Goal: Task Accomplishment & Management: Complete application form

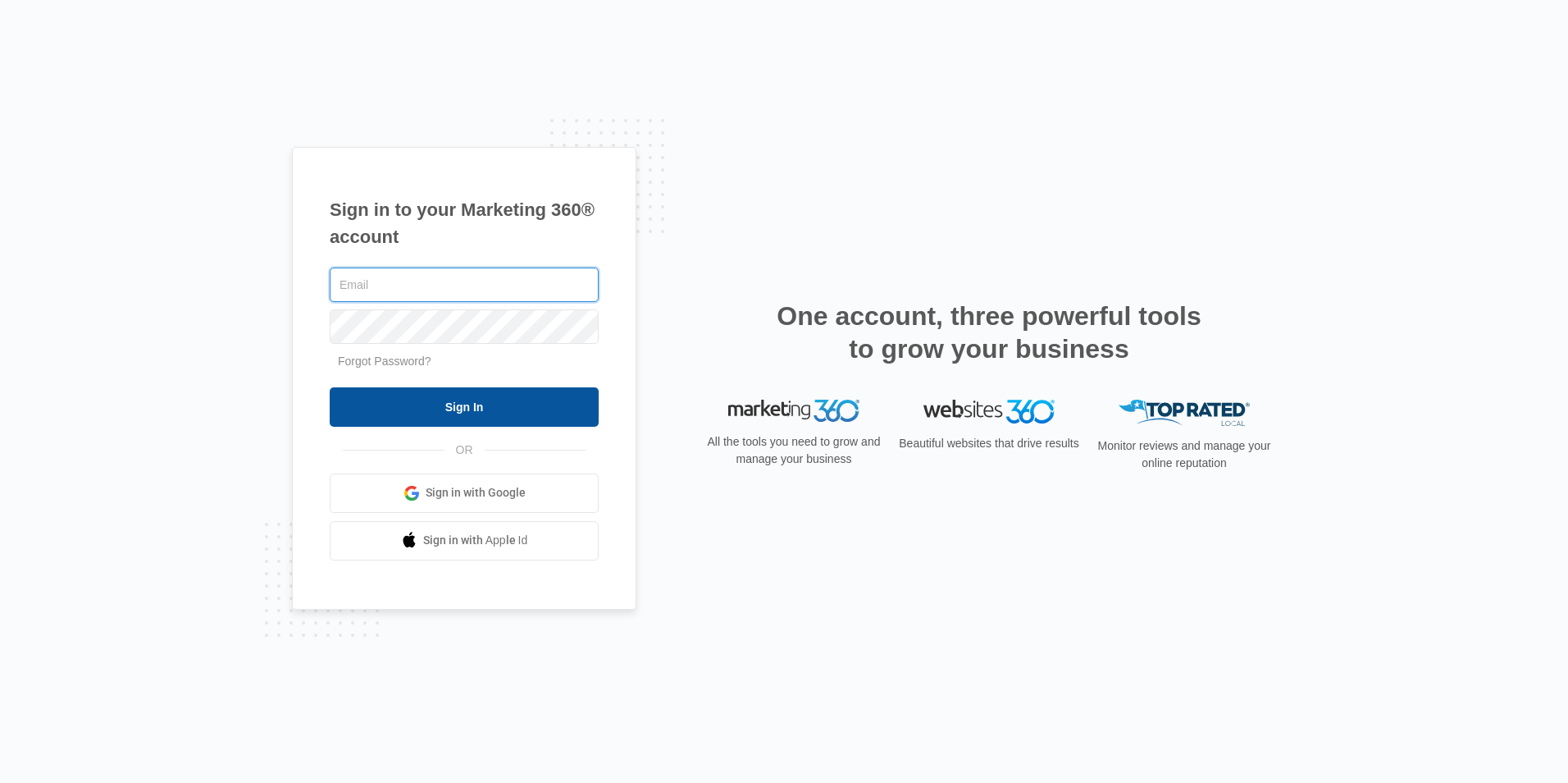
type input "[EMAIL_ADDRESS][DOMAIN_NAME]"
click at [523, 420] on input "Sign In" at bounding box center [464, 407] width 269 height 39
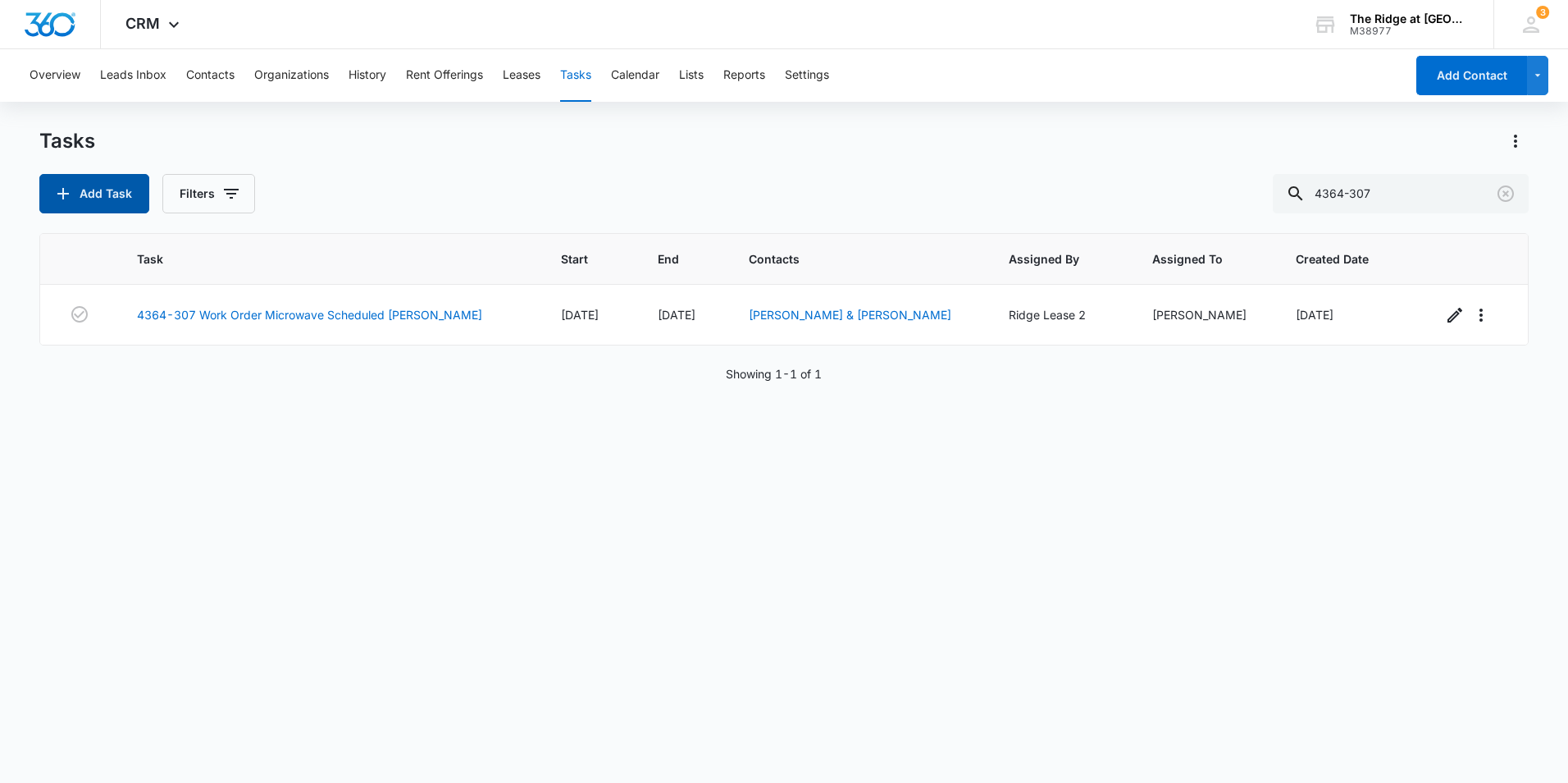
click at [123, 186] on button "Add Task" at bounding box center [94, 193] width 110 height 39
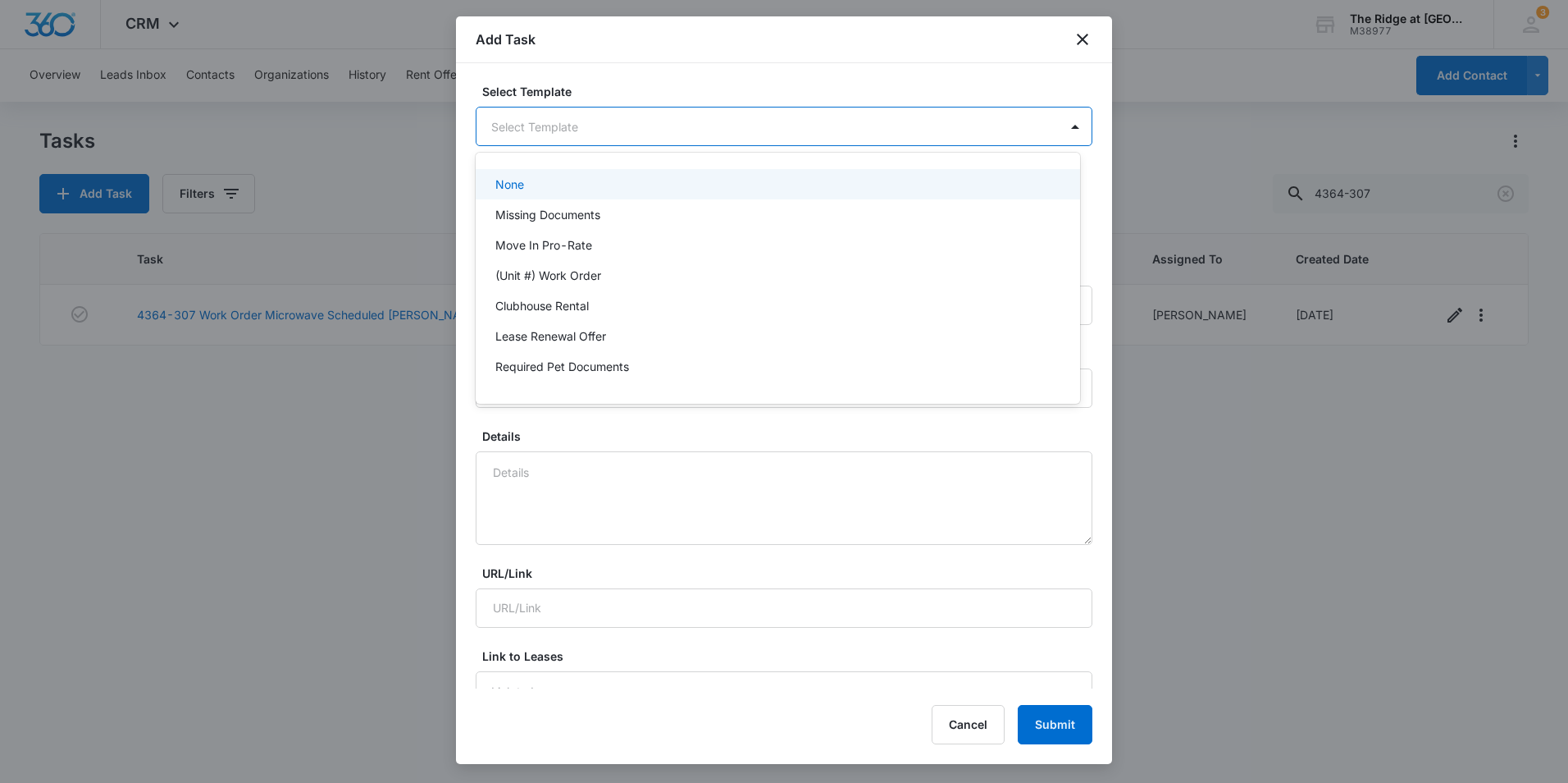
click at [551, 116] on body "CRM Apps Reputation Websites Forms CRM Email Social Content Ads Intelligence Fi…" at bounding box center [784, 391] width 1568 height 783
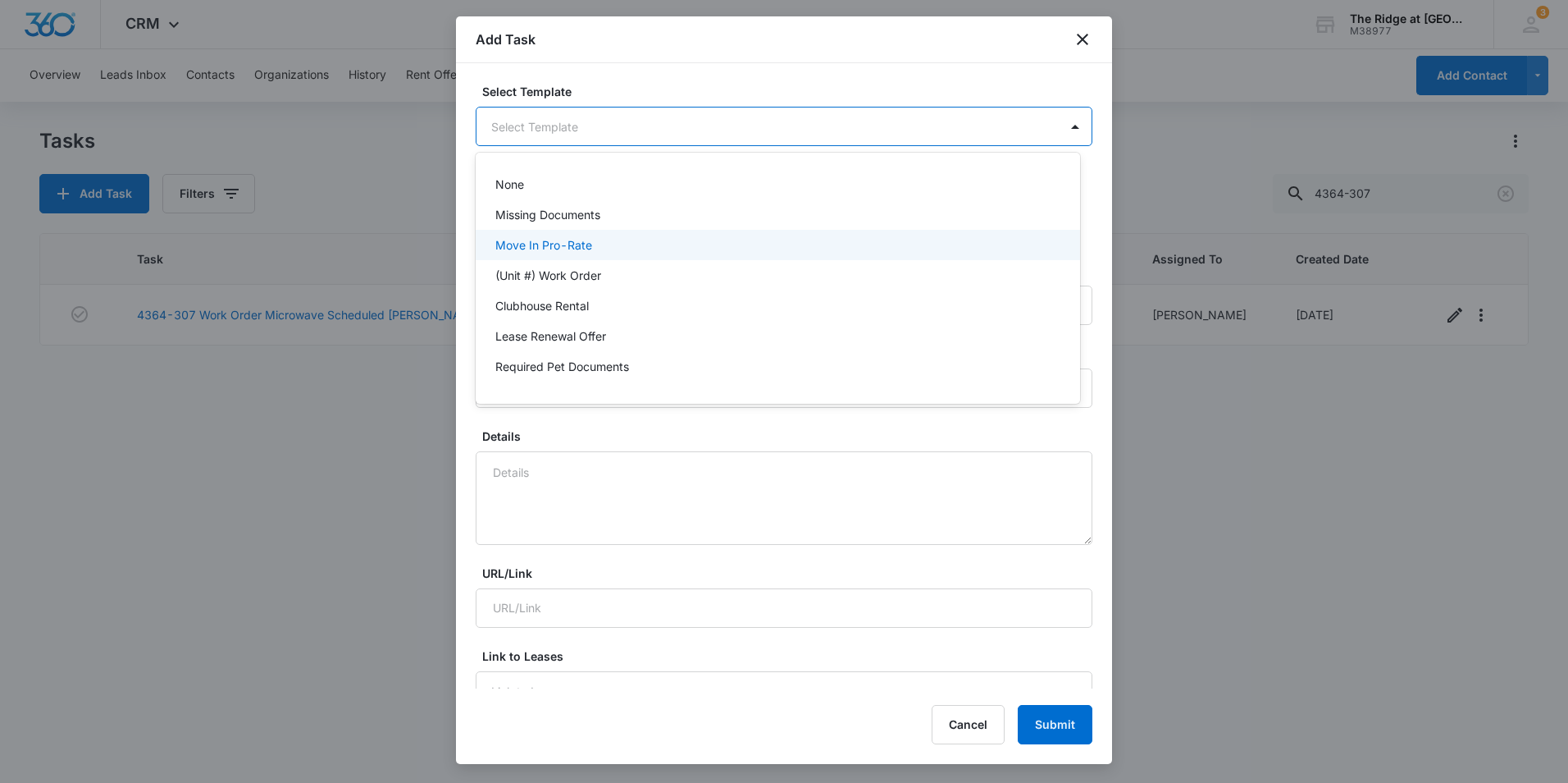
click at [596, 257] on div "Move In Pro-Rate" at bounding box center [777, 244] width 604 height 31
click at [686, 125] on body "CRM Apps Reputation Websites Forms CRM Email Social Content Ads Intelligence Fi…" at bounding box center [784, 391] width 1568 height 783
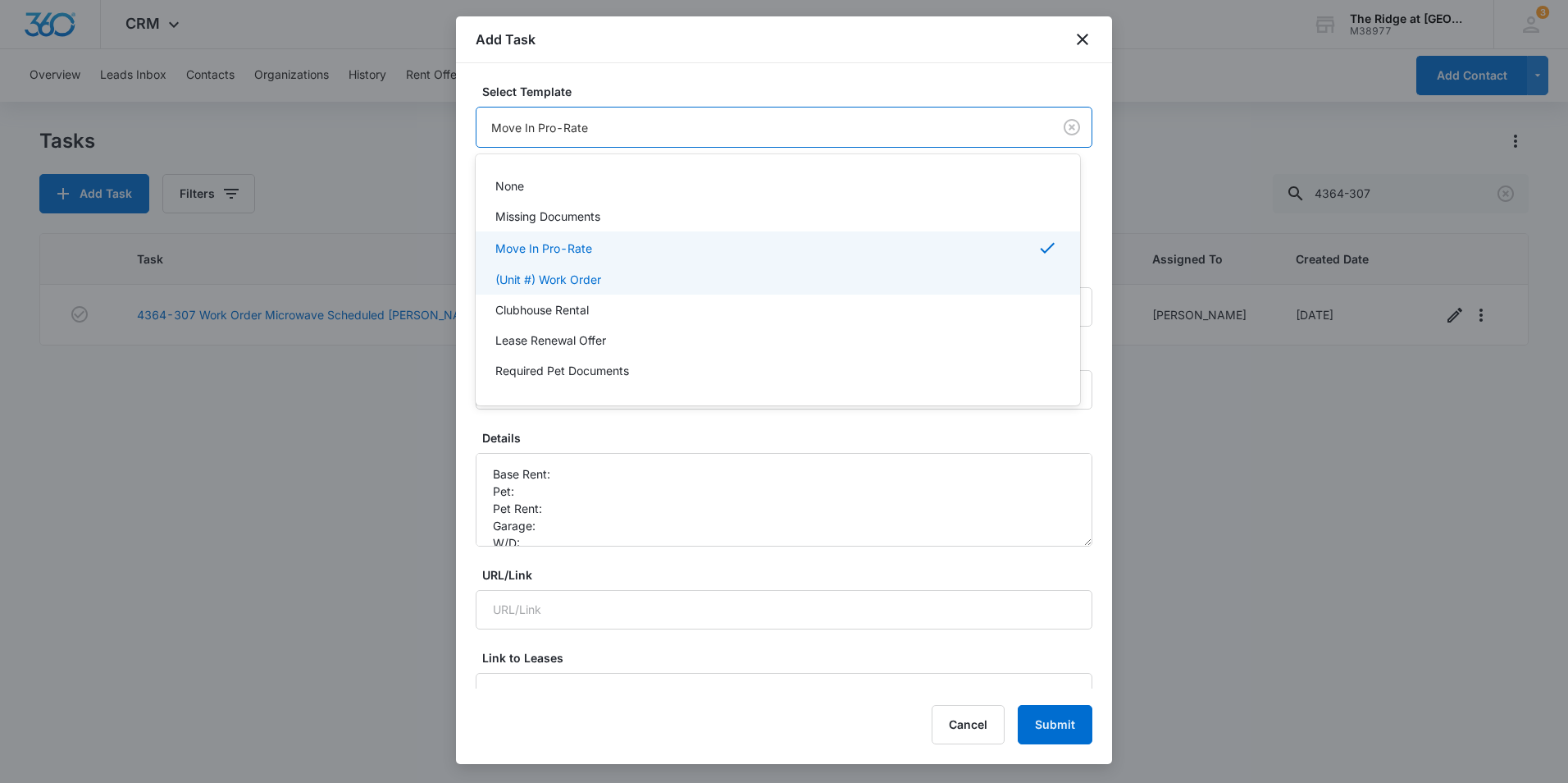
click at [616, 281] on div "(Unit #) Work Order" at bounding box center [775, 279] width 562 height 18
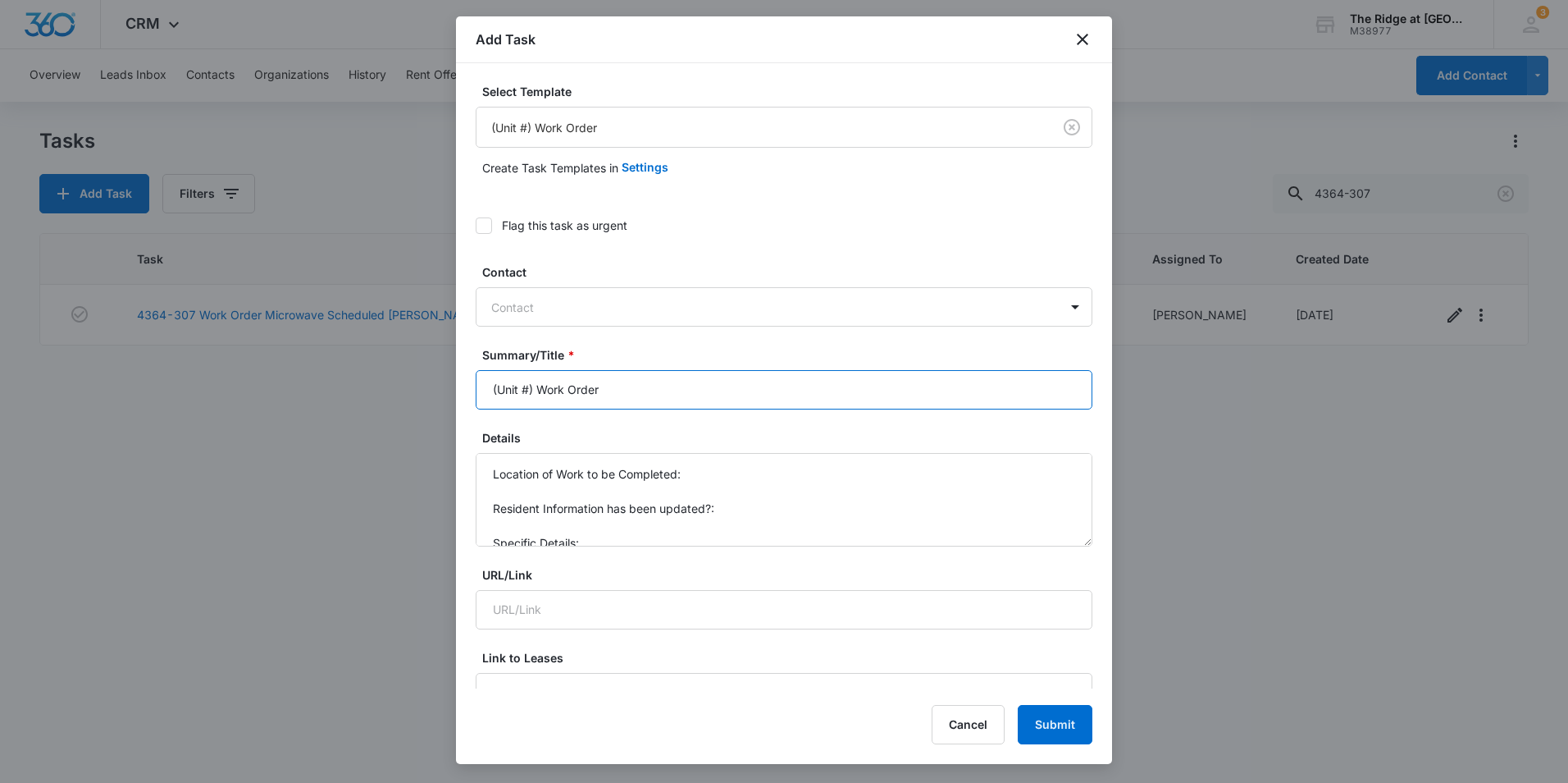
drag, startPoint x: 531, startPoint y: 382, endPoint x: 487, endPoint y: 390, distance: 44.7
click at [487, 390] on input "(Unit #) Work Order" at bounding box center [784, 389] width 616 height 39
drag, startPoint x: 551, startPoint y: 391, endPoint x: 626, endPoint y: 393, distance: 75.0
click at [626, 393] on input "4458-105 Work Order" at bounding box center [784, 389] width 616 height 39
type input "4458-105 (Inspection work order)"
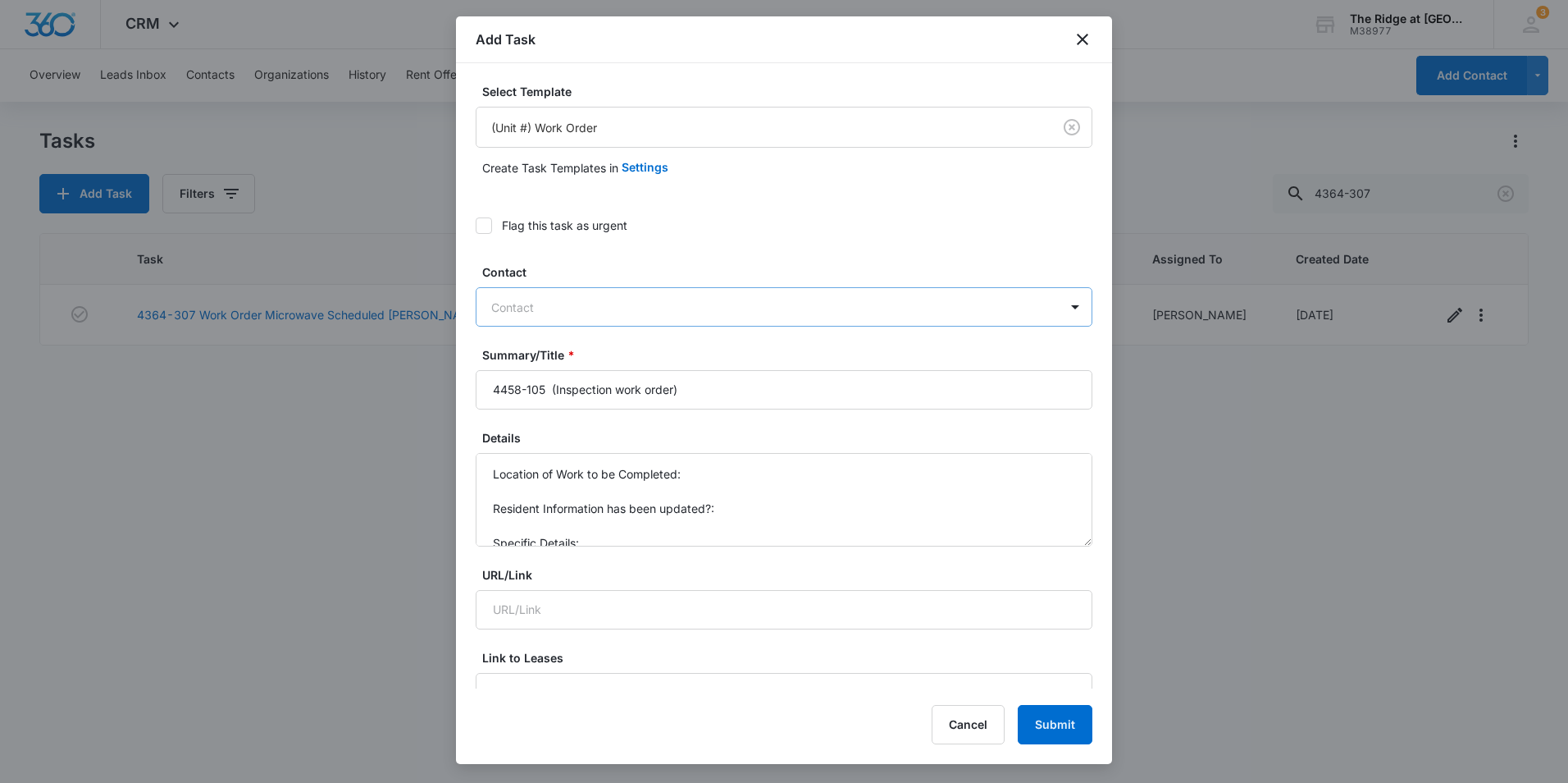
click at [611, 306] on div at bounding box center [773, 307] width 565 height 20
drag, startPoint x: 740, startPoint y: 532, endPoint x: 473, endPoint y: 467, distance: 274.8
click at [473, 467] on div "Select Template (Unit #) Work Order Create Task Templates in Settings Flag this…" at bounding box center [784, 375] width 656 height 625
type textarea "Specific Details:"
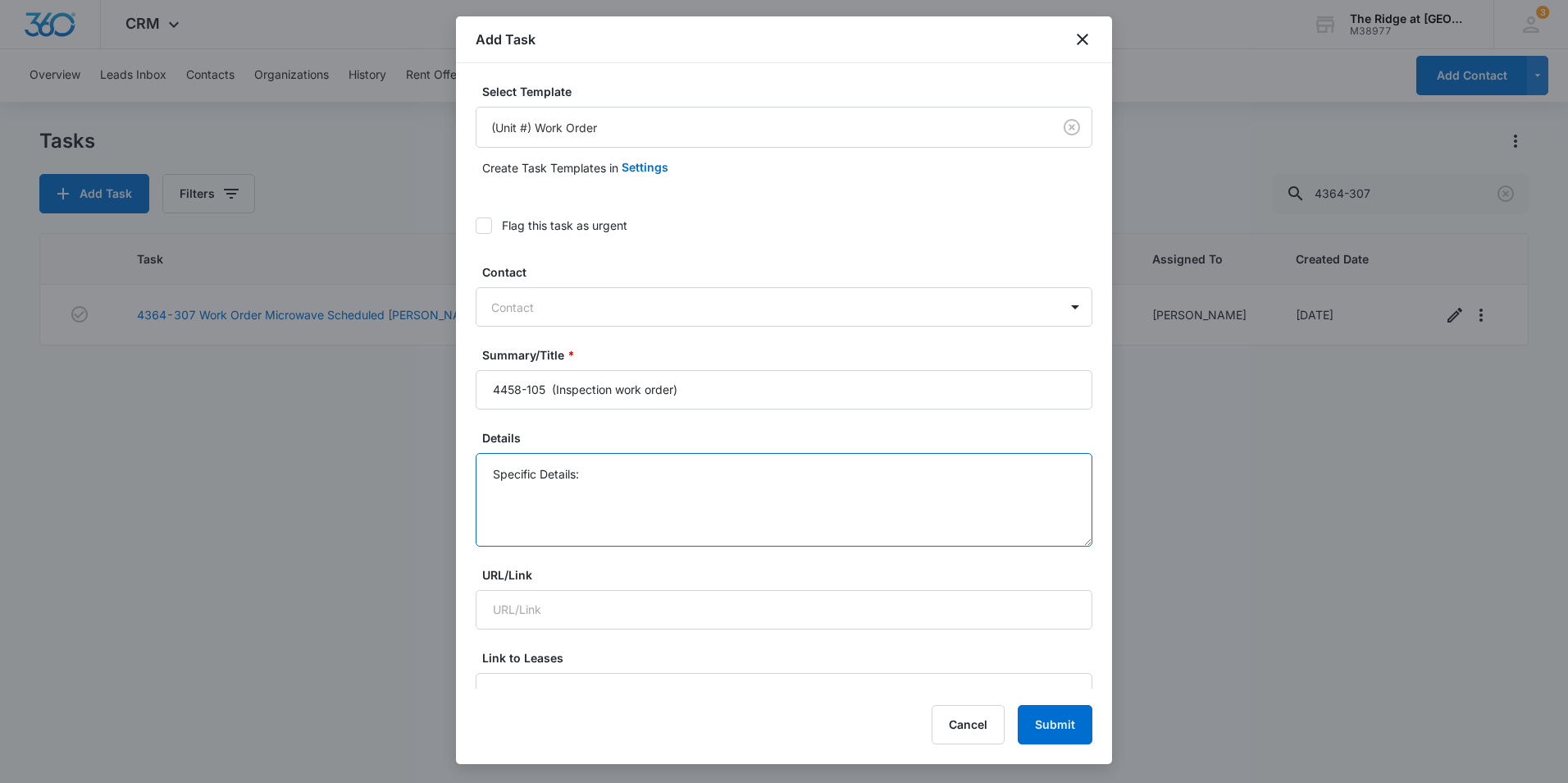
drag, startPoint x: 564, startPoint y: 494, endPoint x: 417, endPoint y: 477, distance: 148.0
click at [417, 477] on body "CRM Apps Reputation Websites Forms CRM Email Social Content Ads Intelligence Fi…" at bounding box center [784, 391] width 1568 height 783
click at [861, 523] on textarea "Tenant states to do these during inspection: - Front door hard to lock needs ad…" at bounding box center [784, 499] width 616 height 94
click at [828, 515] on textarea "Tenant states to do these during inspection: - Front door hard to lock needs ad…" at bounding box center [784, 499] width 616 height 94
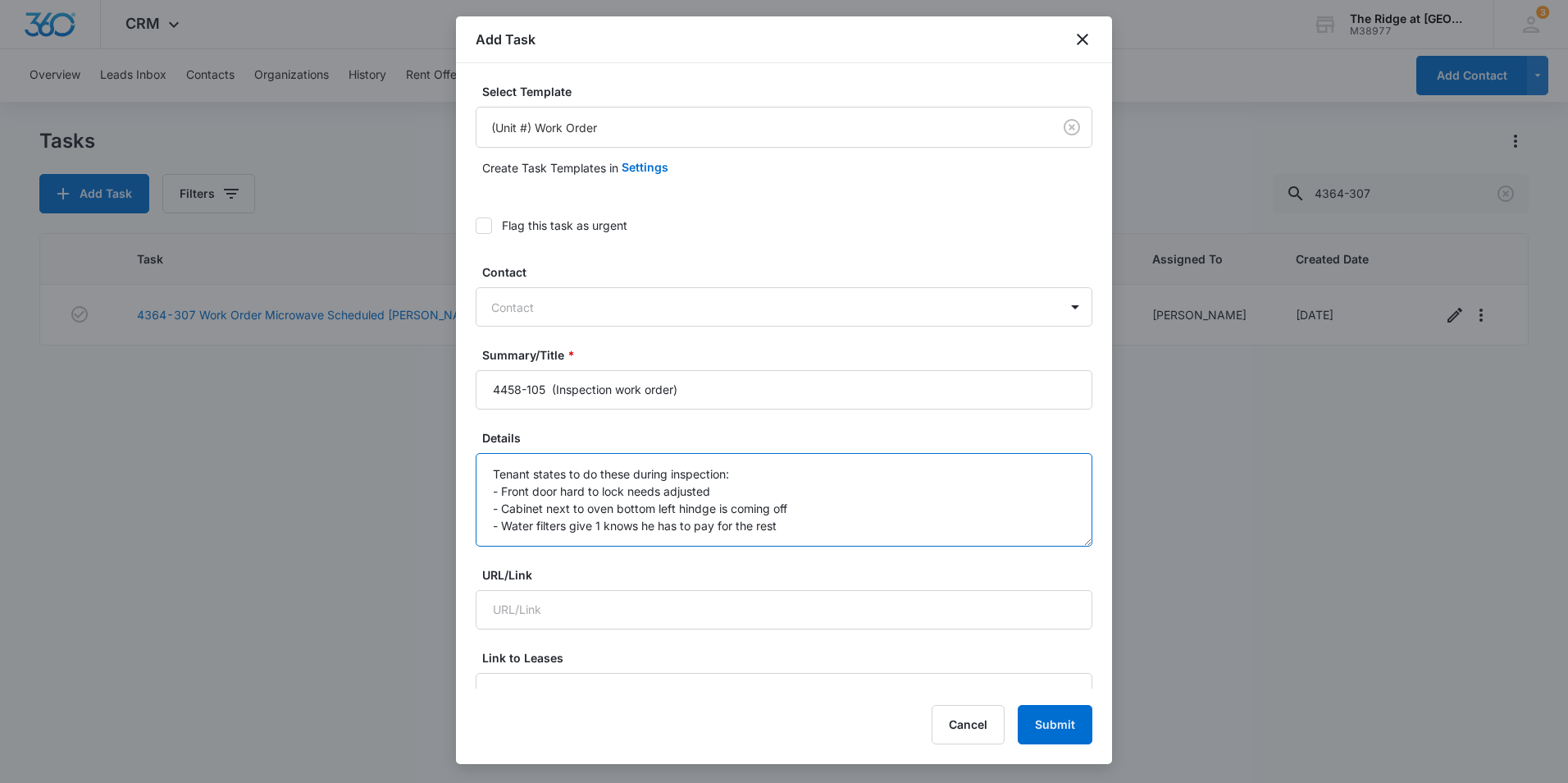
click at [802, 530] on textarea "Tenant states to do these during inspection: - Front door hard to lock needs ad…" at bounding box center [784, 499] width 616 height 94
click at [897, 488] on textarea "Tenant states to do these during inspection: - Front door hard to lock needs ad…" at bounding box center [784, 499] width 616 height 94
click at [909, 543] on textarea "Tenant states to do these during inspection: - Front door hard to lock needs ad…" at bounding box center [784, 499] width 616 height 94
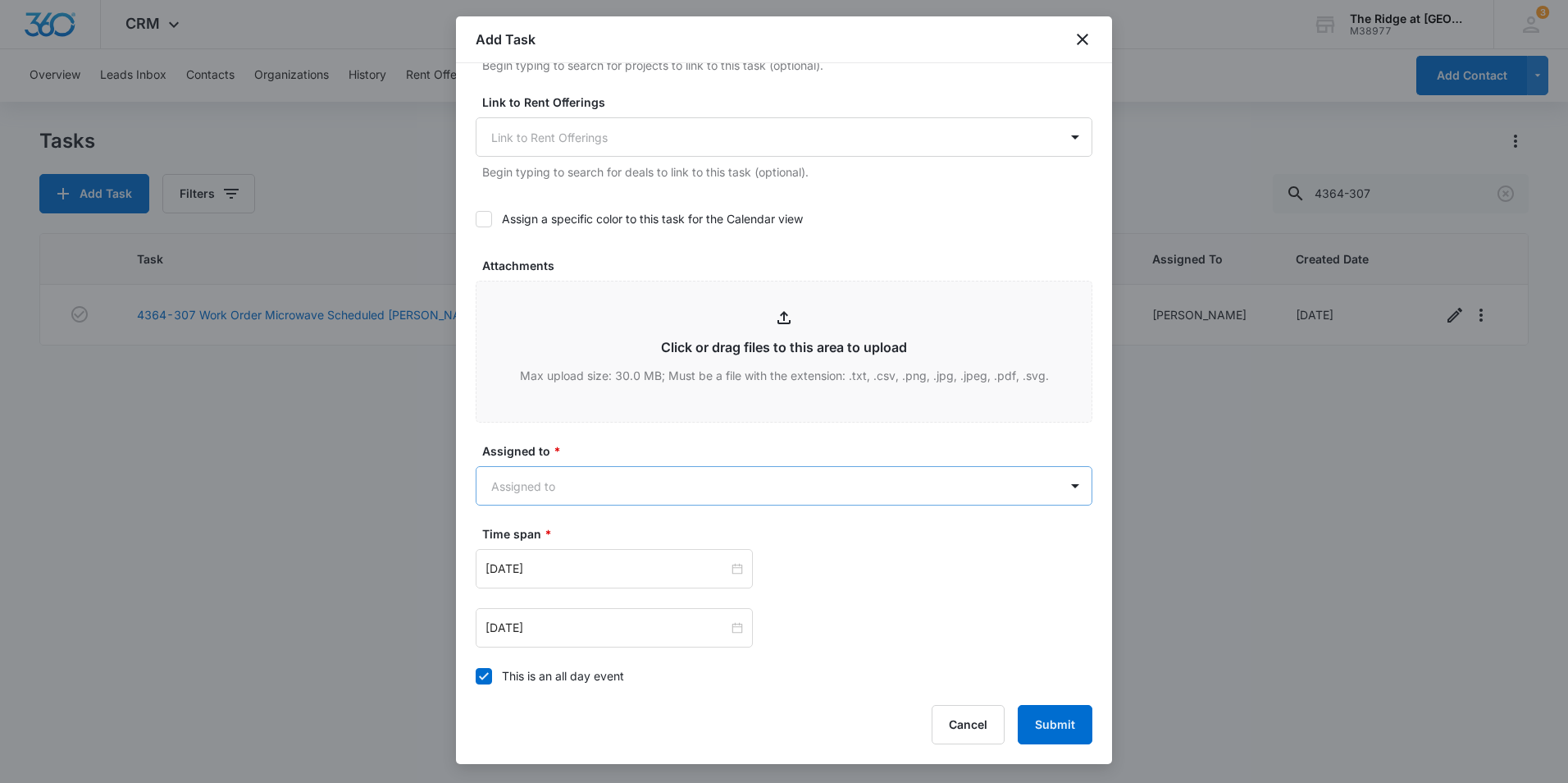
scroll to position [738, 0]
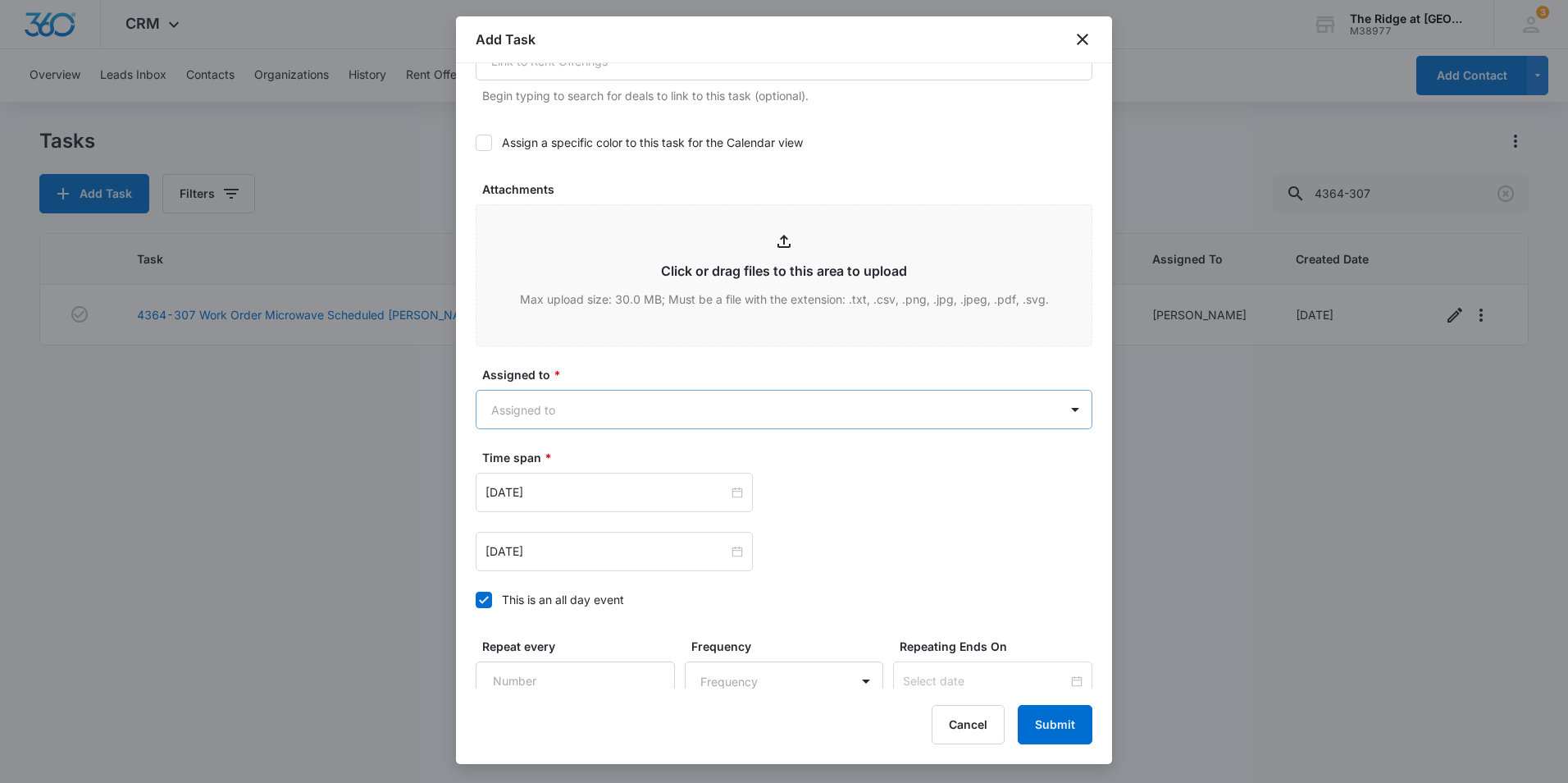
type textarea "Tenant states to do these during inspection: - Front door hard to lock needs ad…"
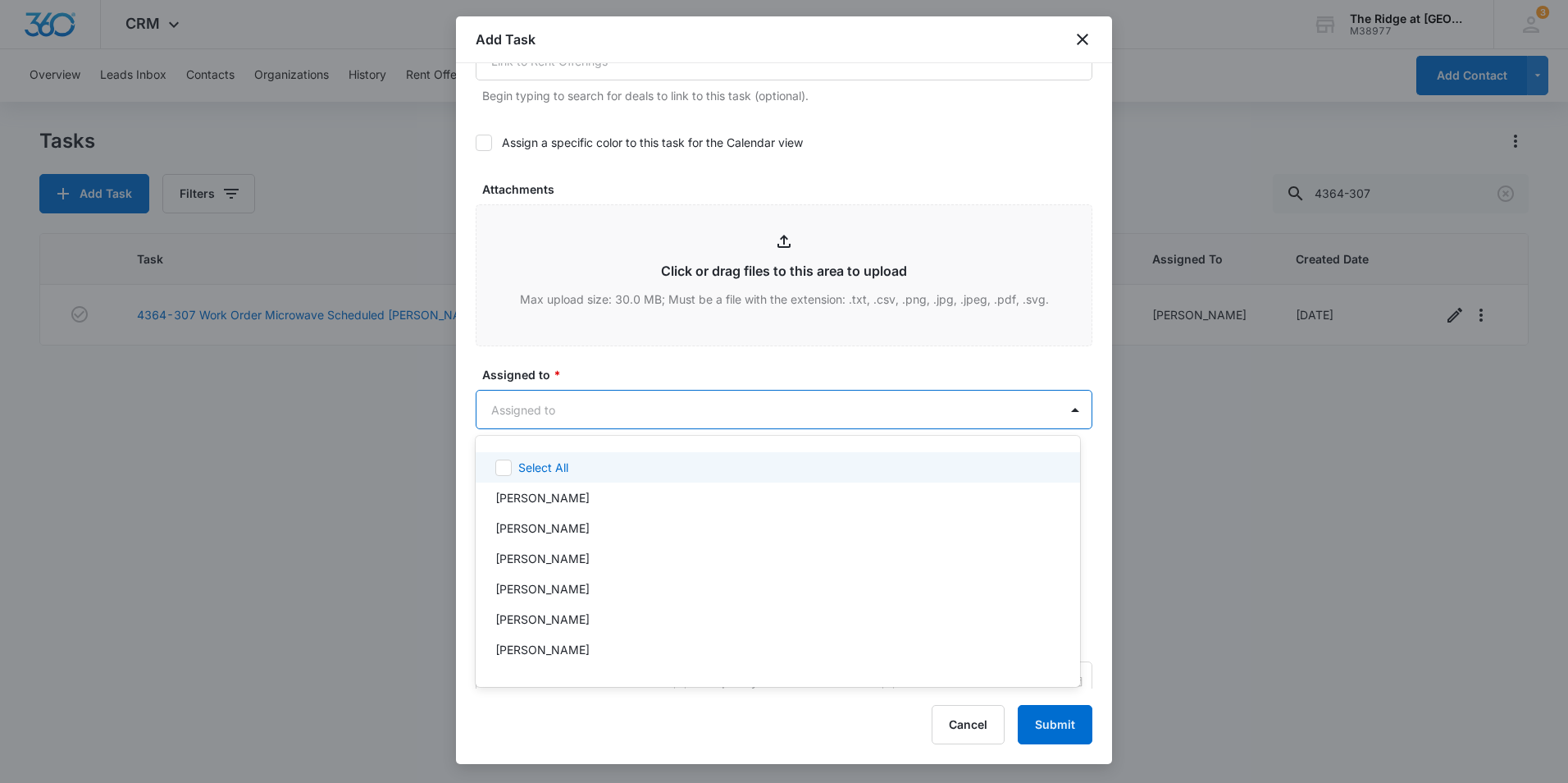
click at [622, 408] on body "CRM Apps Reputation Websites Forms CRM Email Social Content Ads Intelligence Fi…" at bounding box center [784, 391] width 1568 height 783
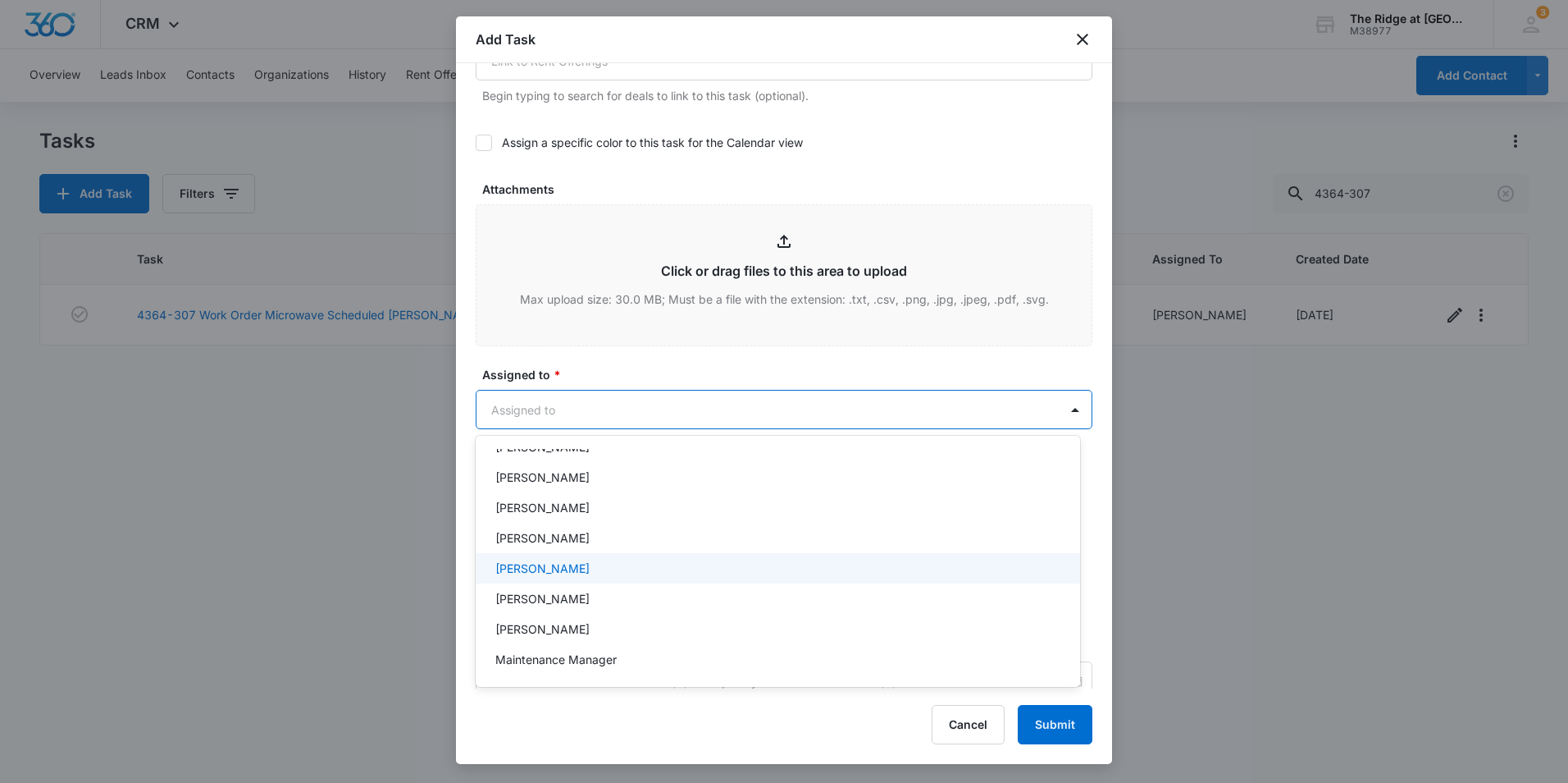
scroll to position [176, 0]
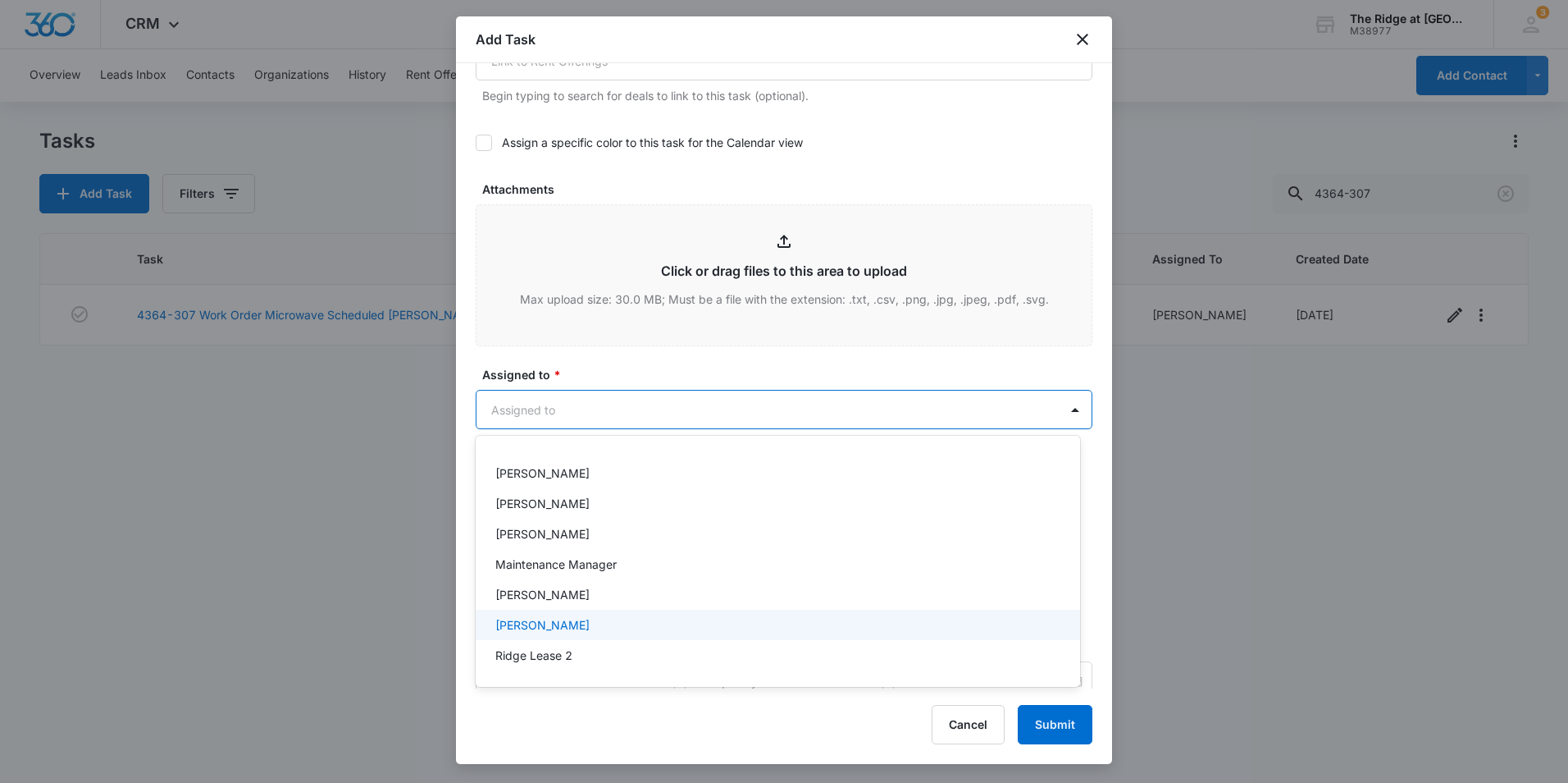
drag, startPoint x: 587, startPoint y: 623, endPoint x: 606, endPoint y: 566, distance: 60.1
click at [586, 623] on div "[PERSON_NAME]" at bounding box center [775, 624] width 562 height 18
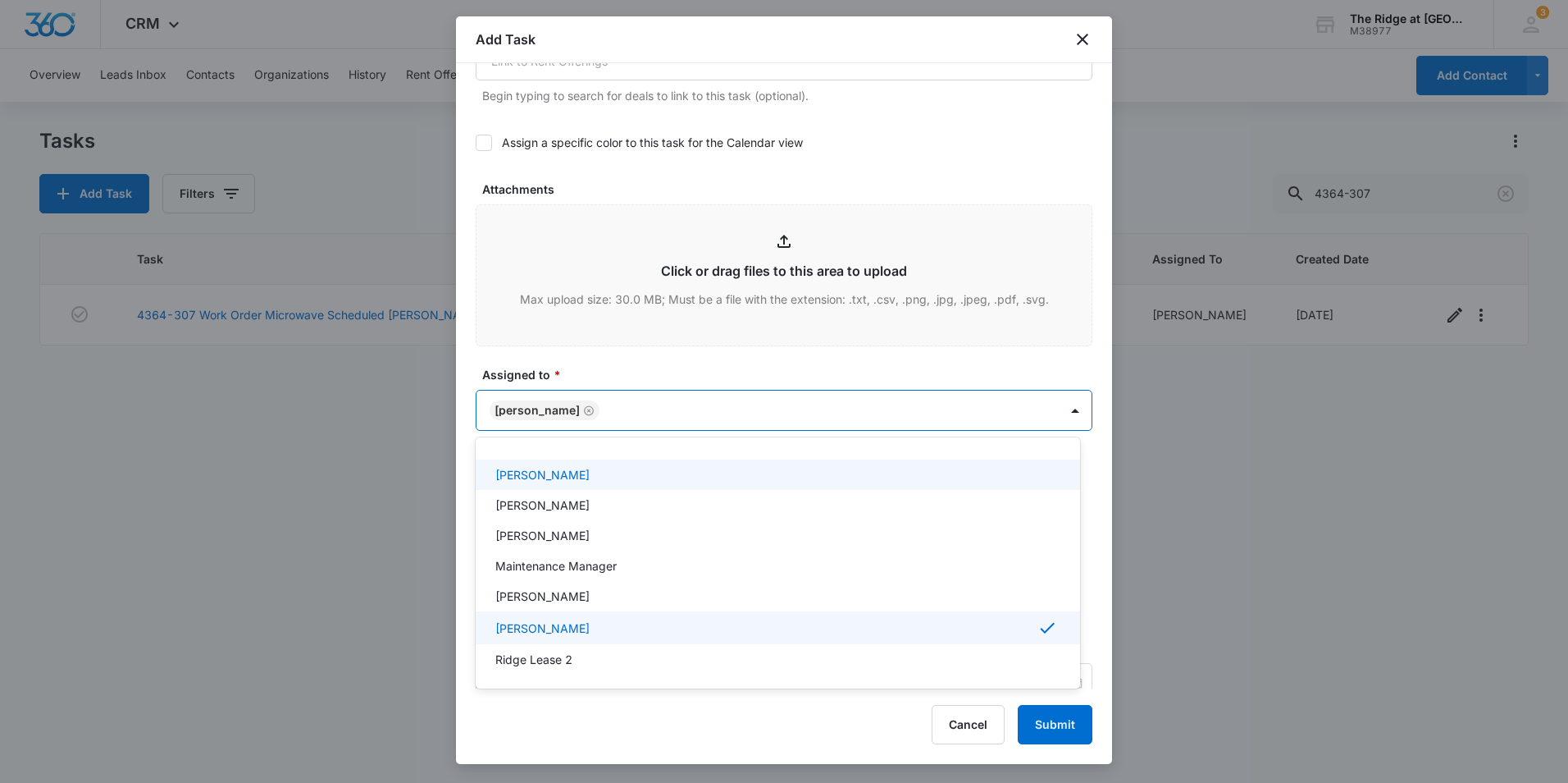
click at [663, 354] on div at bounding box center [784, 391] width 1568 height 783
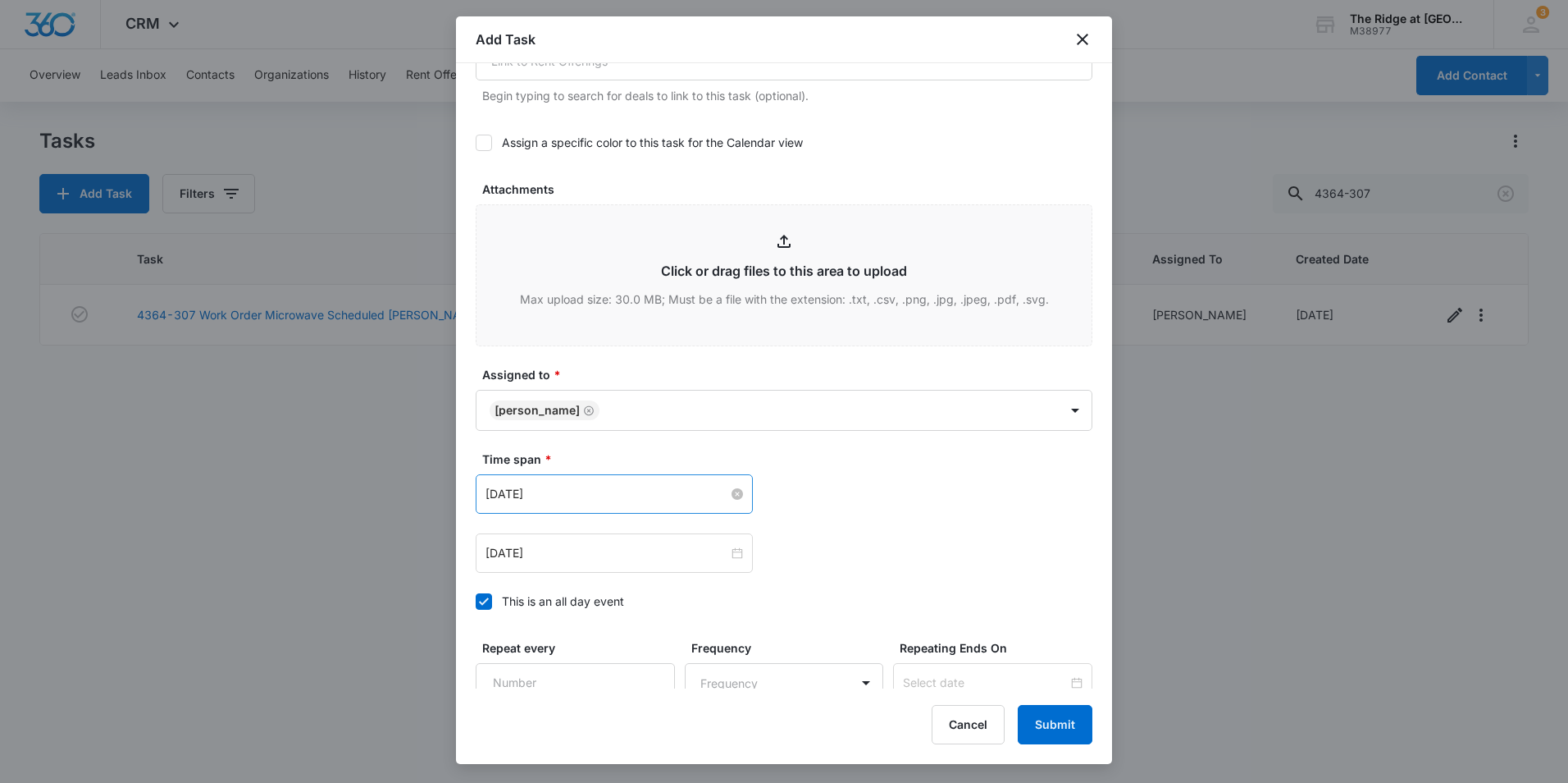
click at [603, 489] on input "Aug 1, 2023" at bounding box center [606, 493] width 242 height 18
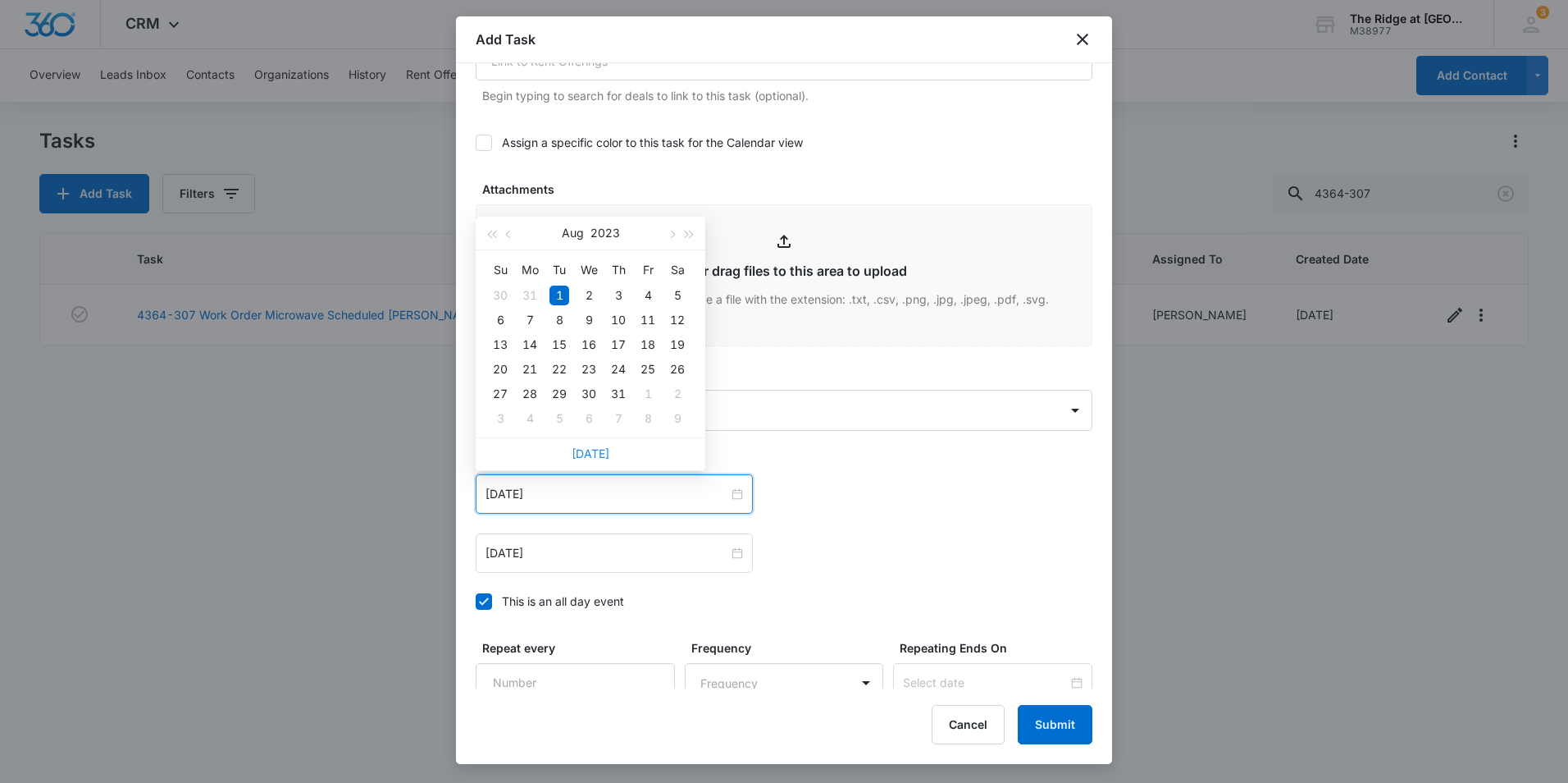
click at [594, 449] on link "Today" at bounding box center [590, 452] width 38 height 14
type input "Sep 12, 2025"
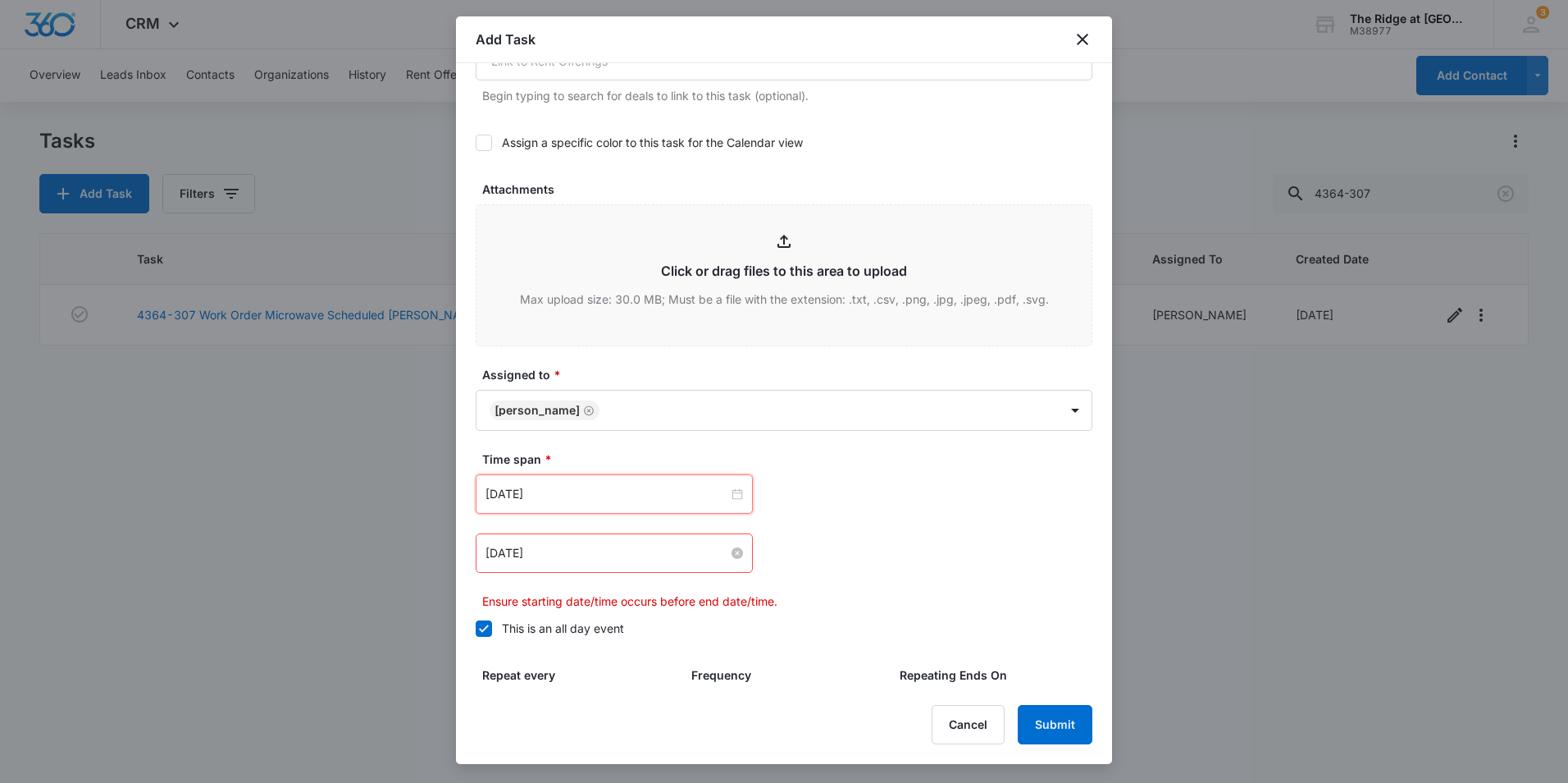
click at [586, 547] on input "Aug 2, 2023" at bounding box center [606, 553] width 242 height 18
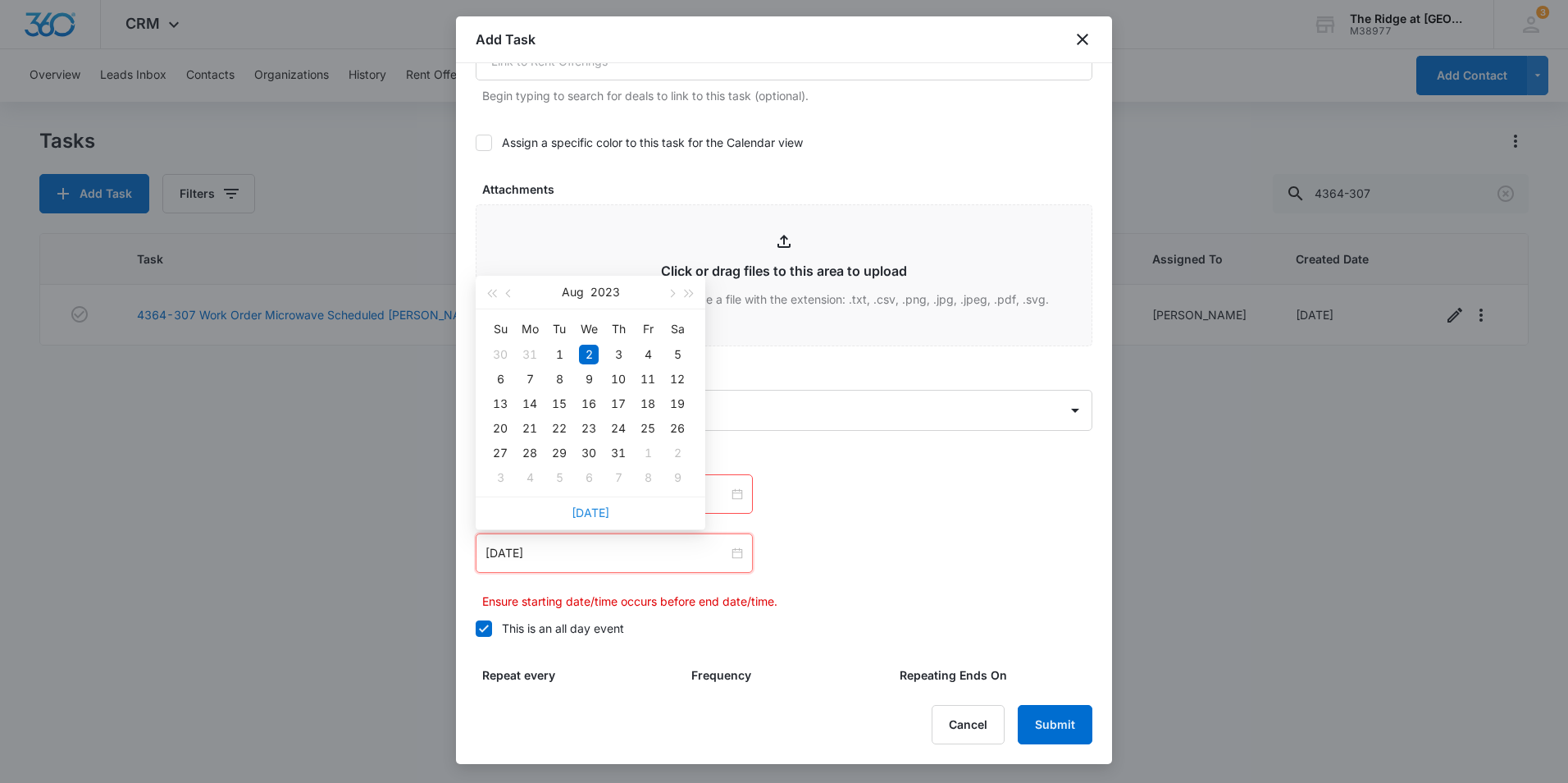
click at [588, 505] on link "Today" at bounding box center [590, 512] width 38 height 14
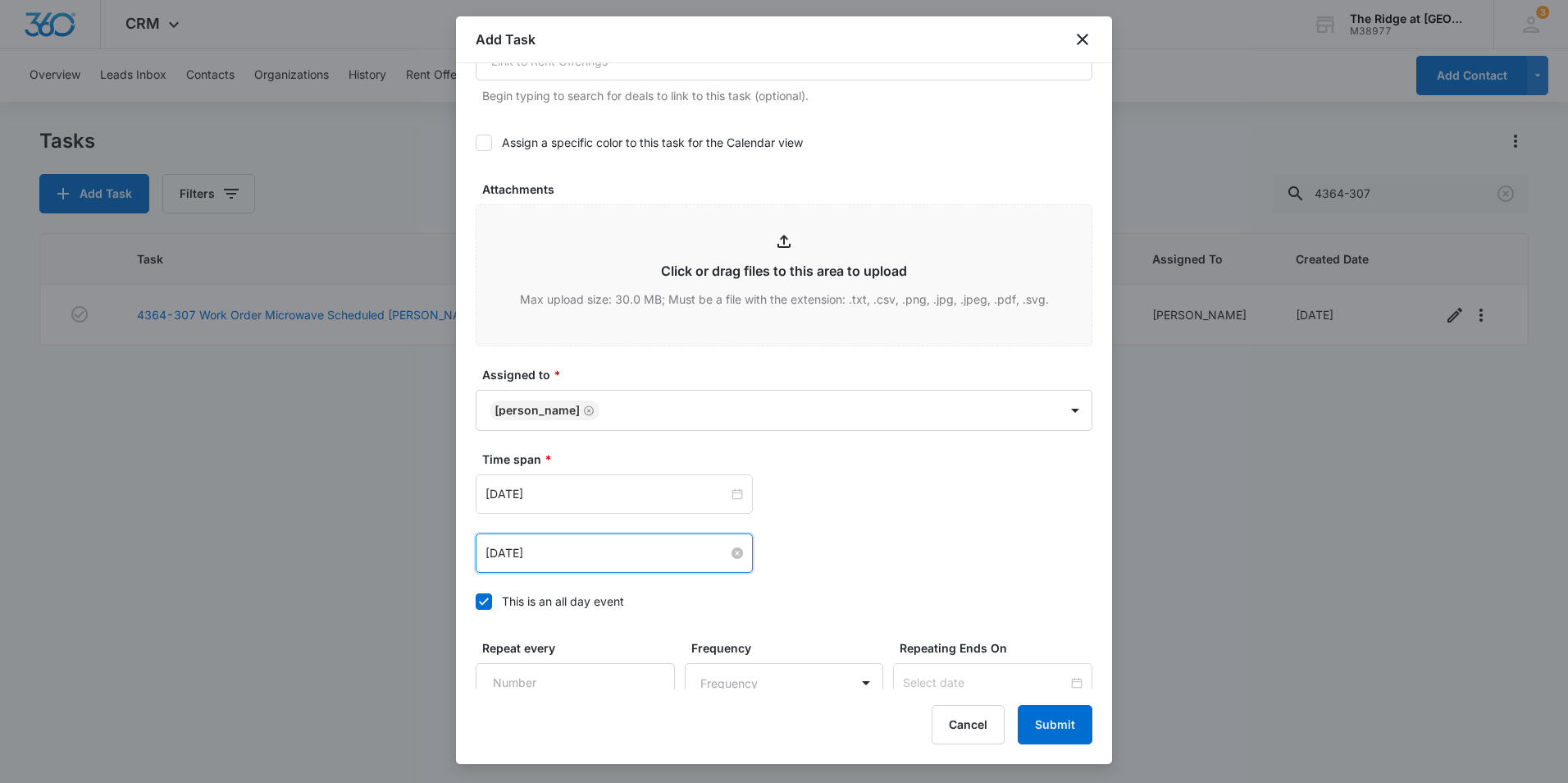
click at [576, 548] on input "Sep 12, 2025" at bounding box center [606, 553] width 242 height 18
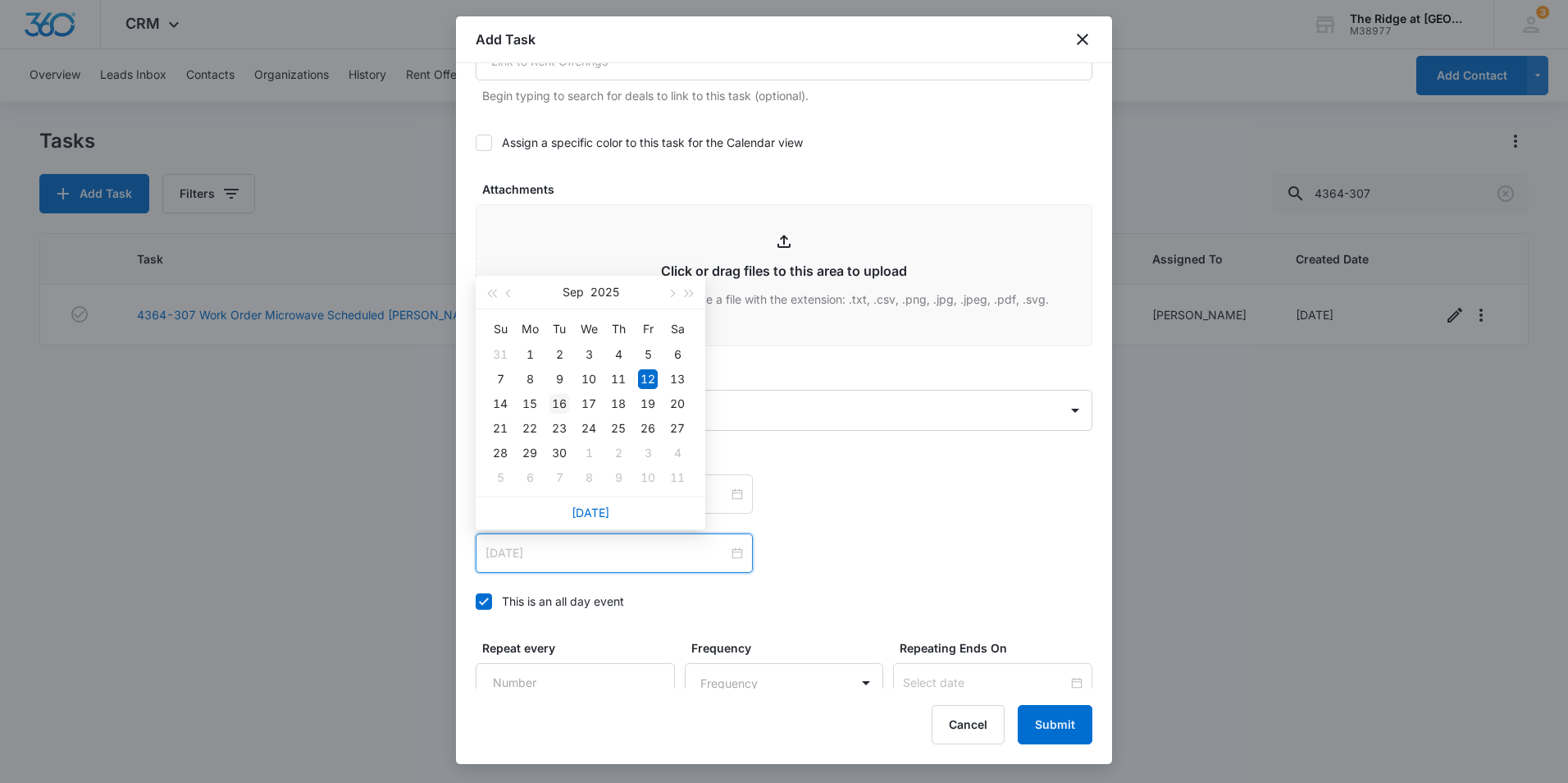
type input "Sep 16, 2025"
click at [568, 402] on div "16" at bounding box center [559, 403] width 19 height 20
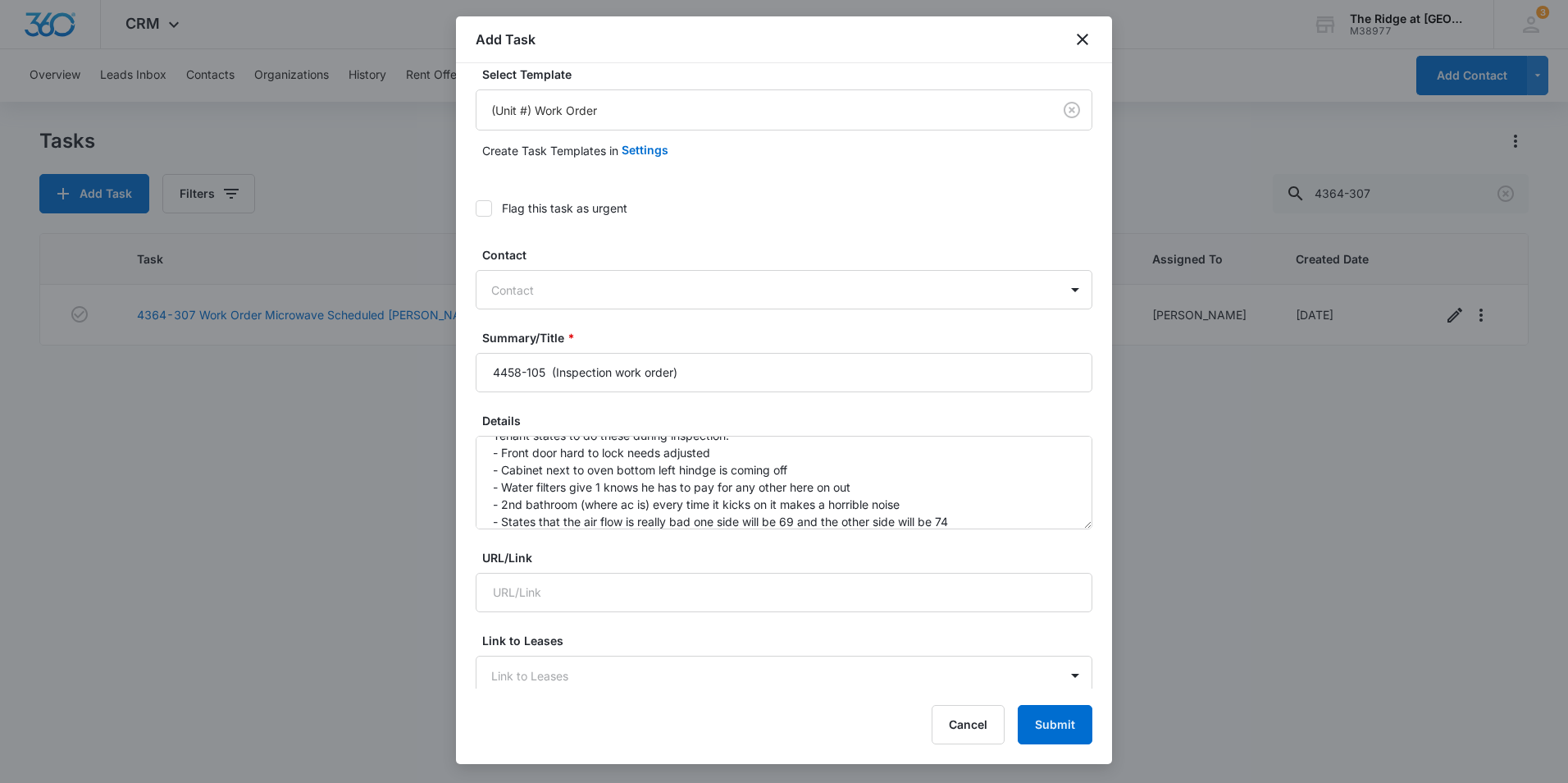
scroll to position [0, 0]
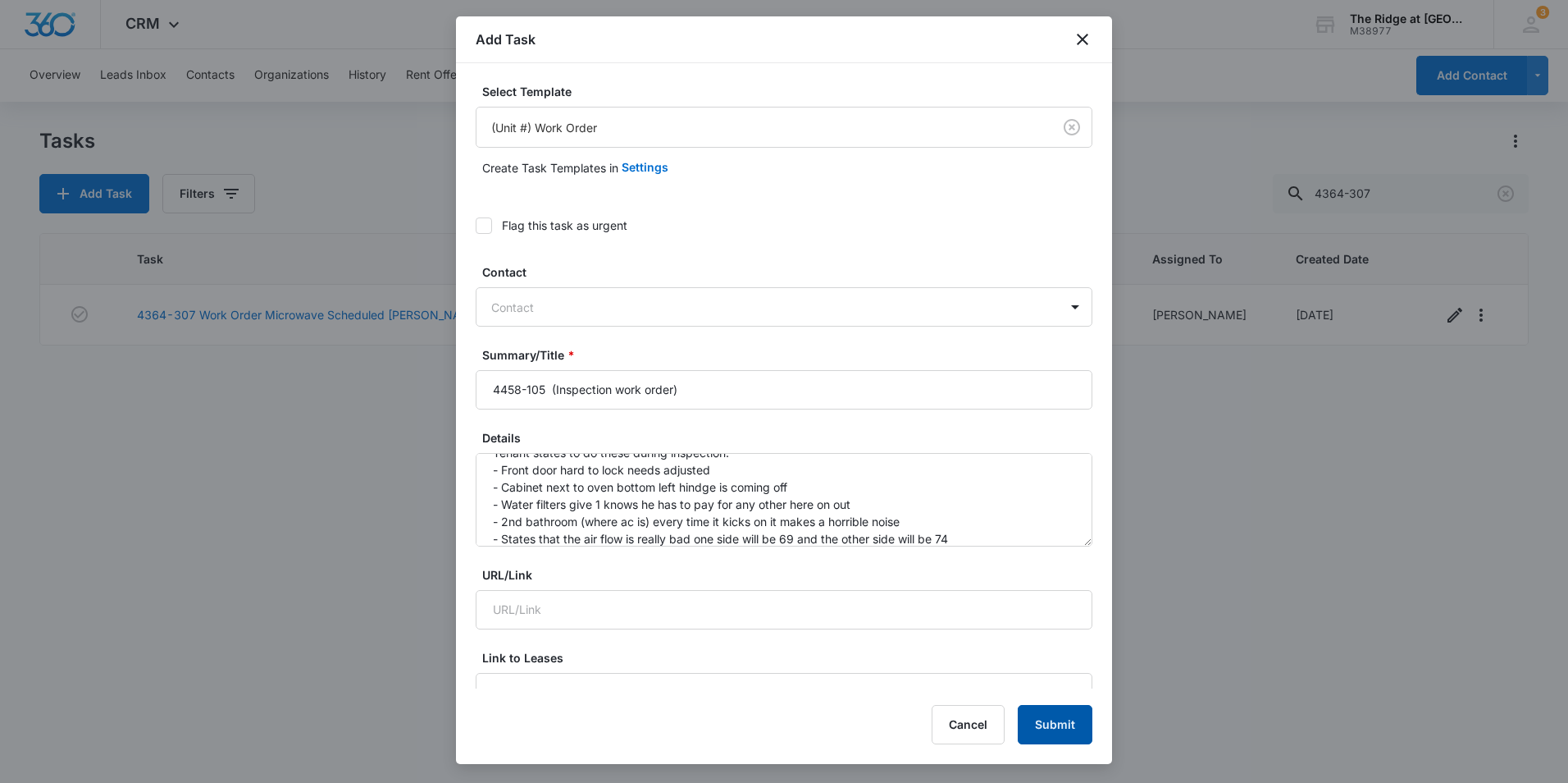
click at [1073, 729] on button "Submit" at bounding box center [1055, 724] width 74 height 39
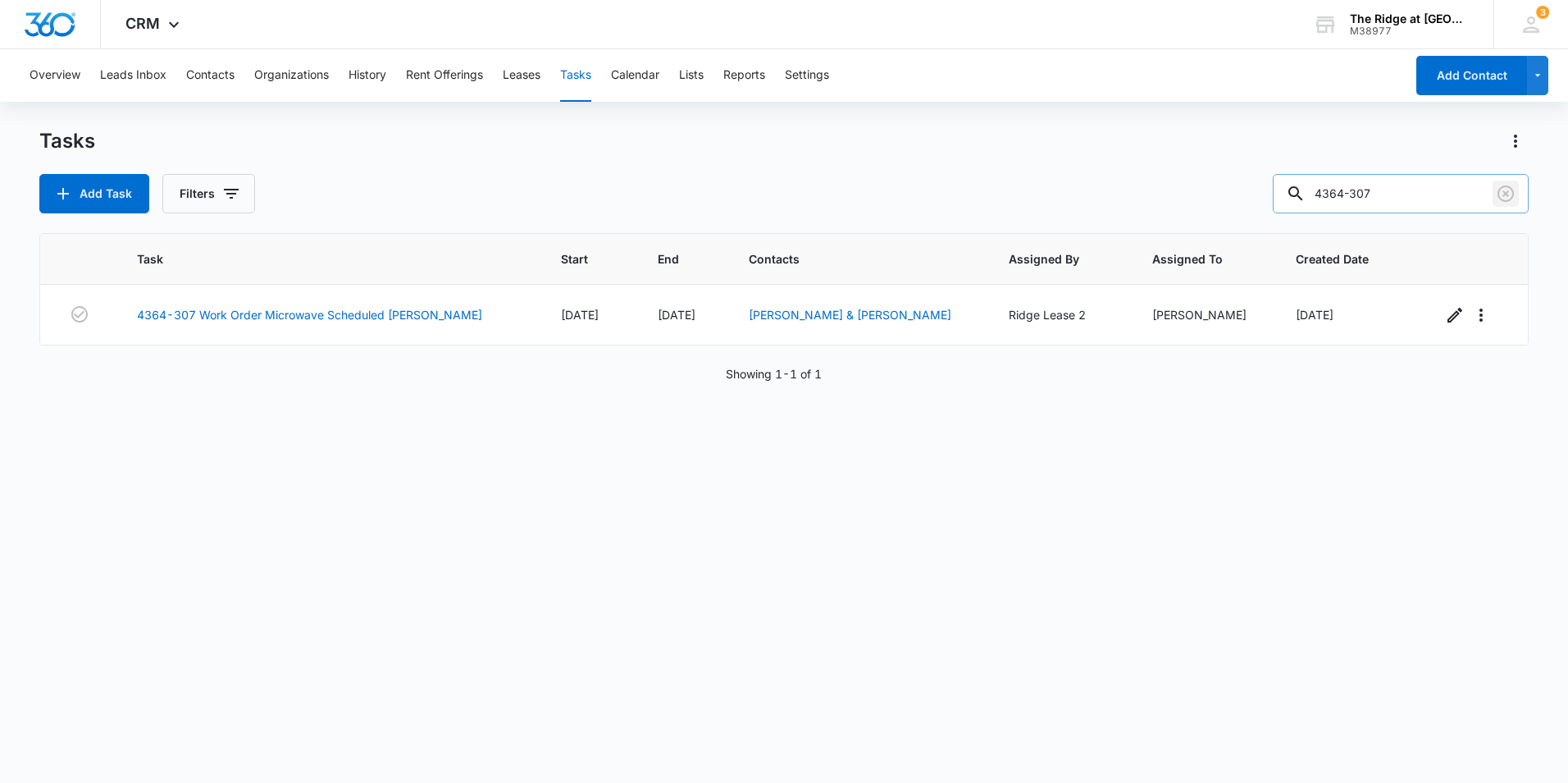
drag, startPoint x: 1499, startPoint y: 196, endPoint x: 1477, endPoint y: 203, distance: 23.1
click at [1499, 196] on icon "Clear" at bounding box center [1505, 193] width 19 height 20
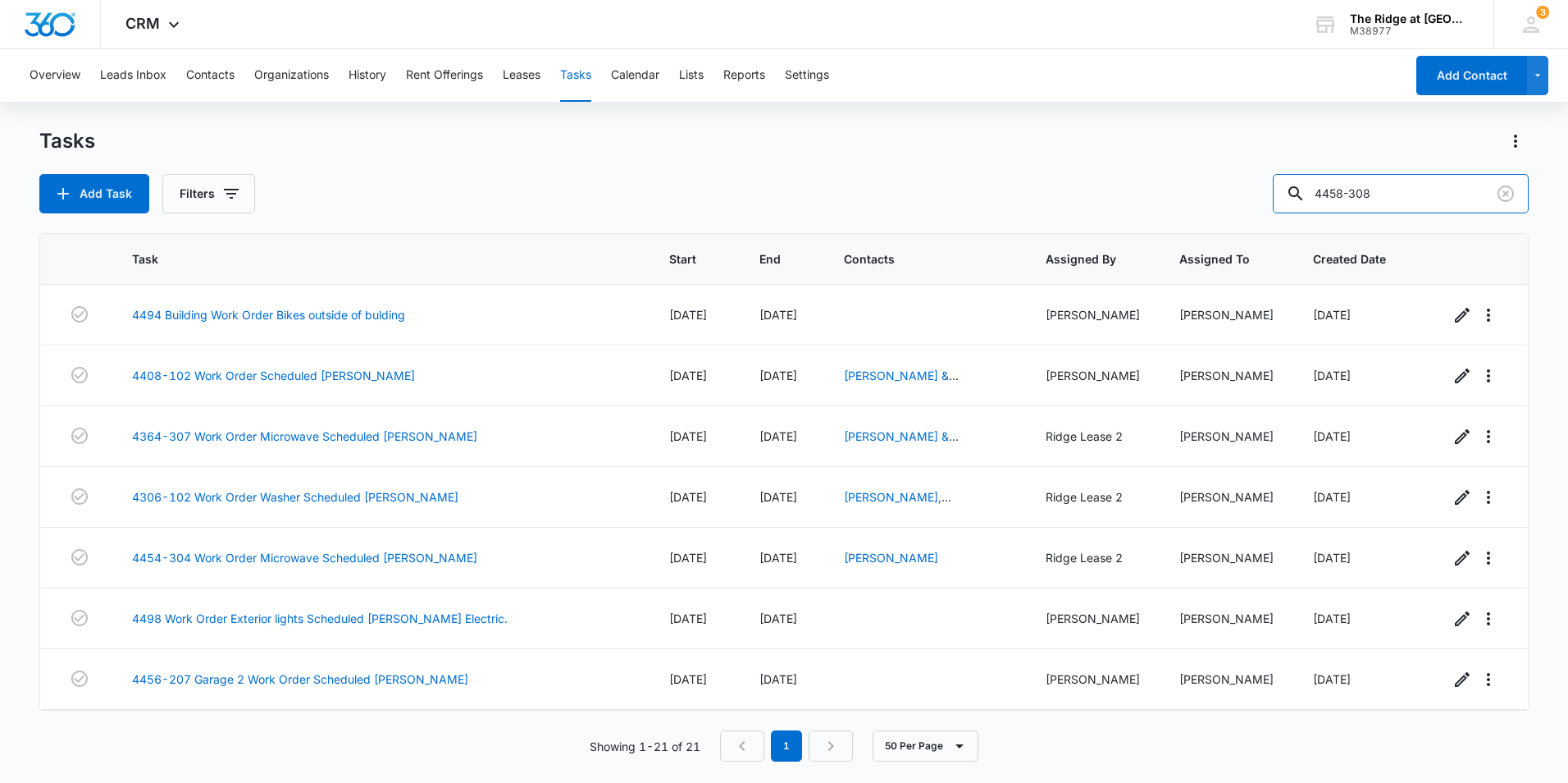
type input "4458-308"
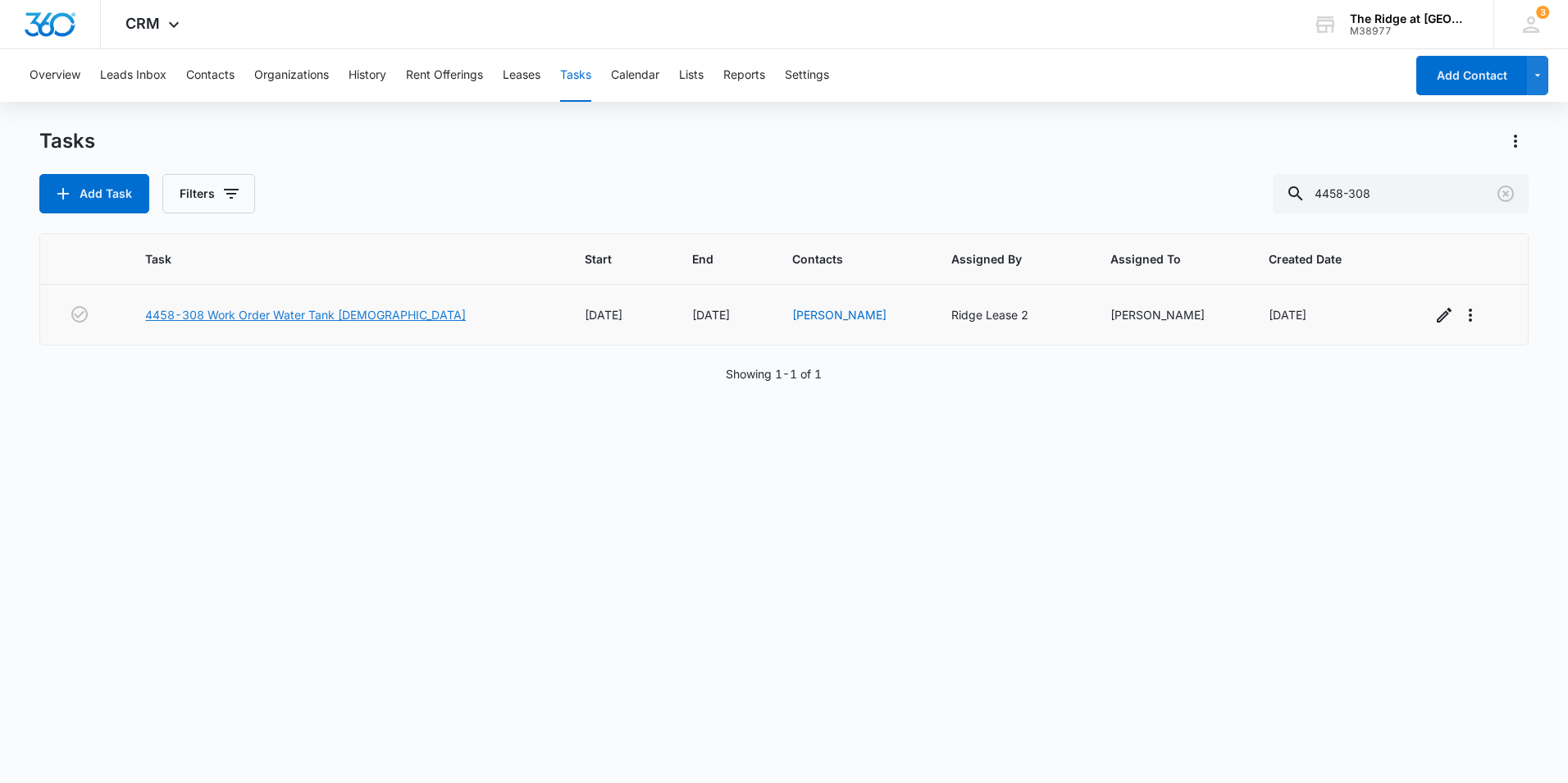
click at [272, 317] on link "4458-308 Work Order Water Tank [DEMOGRAPHIC_DATA]" at bounding box center [305, 314] width 320 height 18
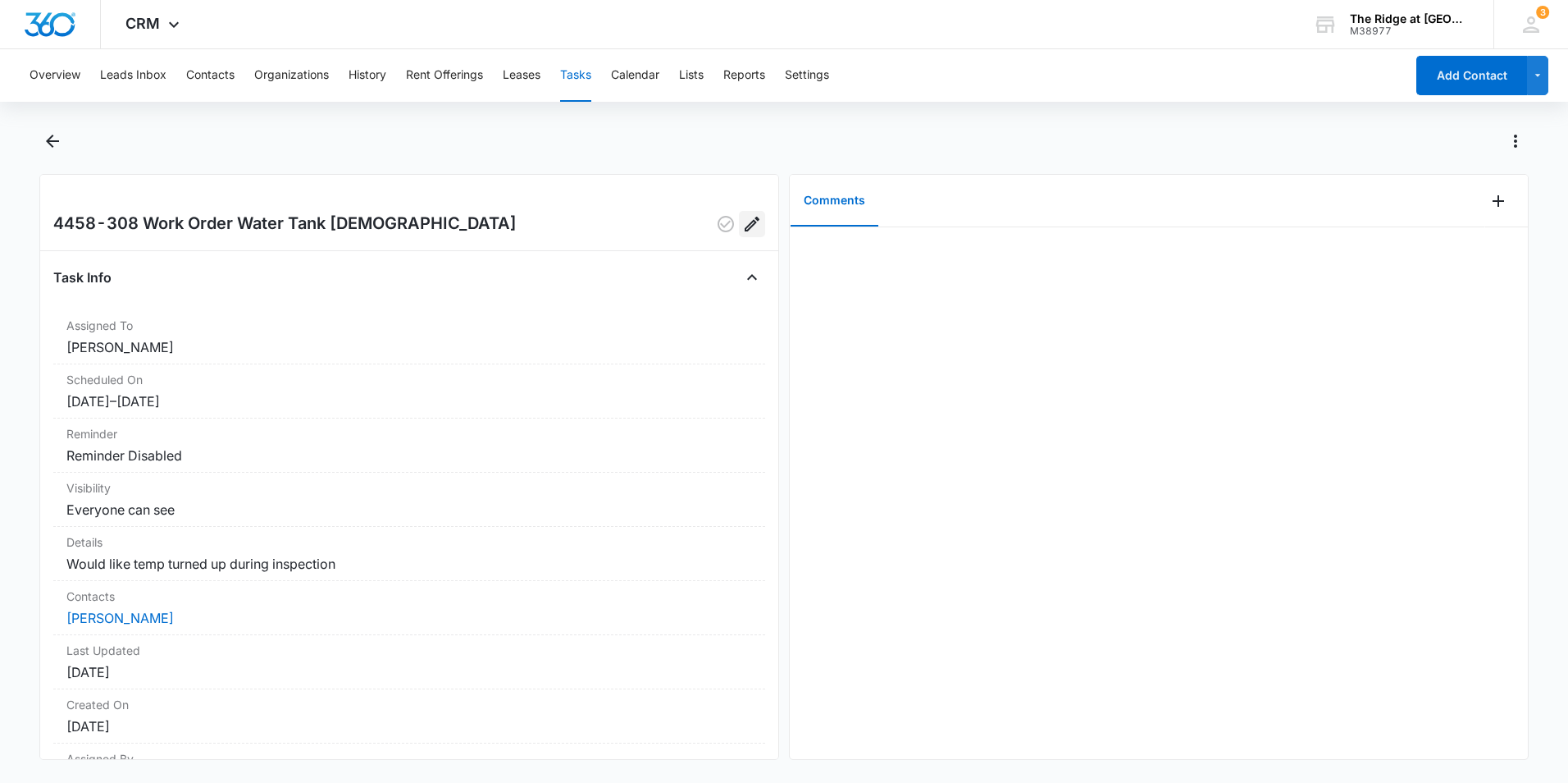
click at [745, 225] on icon "Edit" at bounding box center [751, 223] width 19 height 20
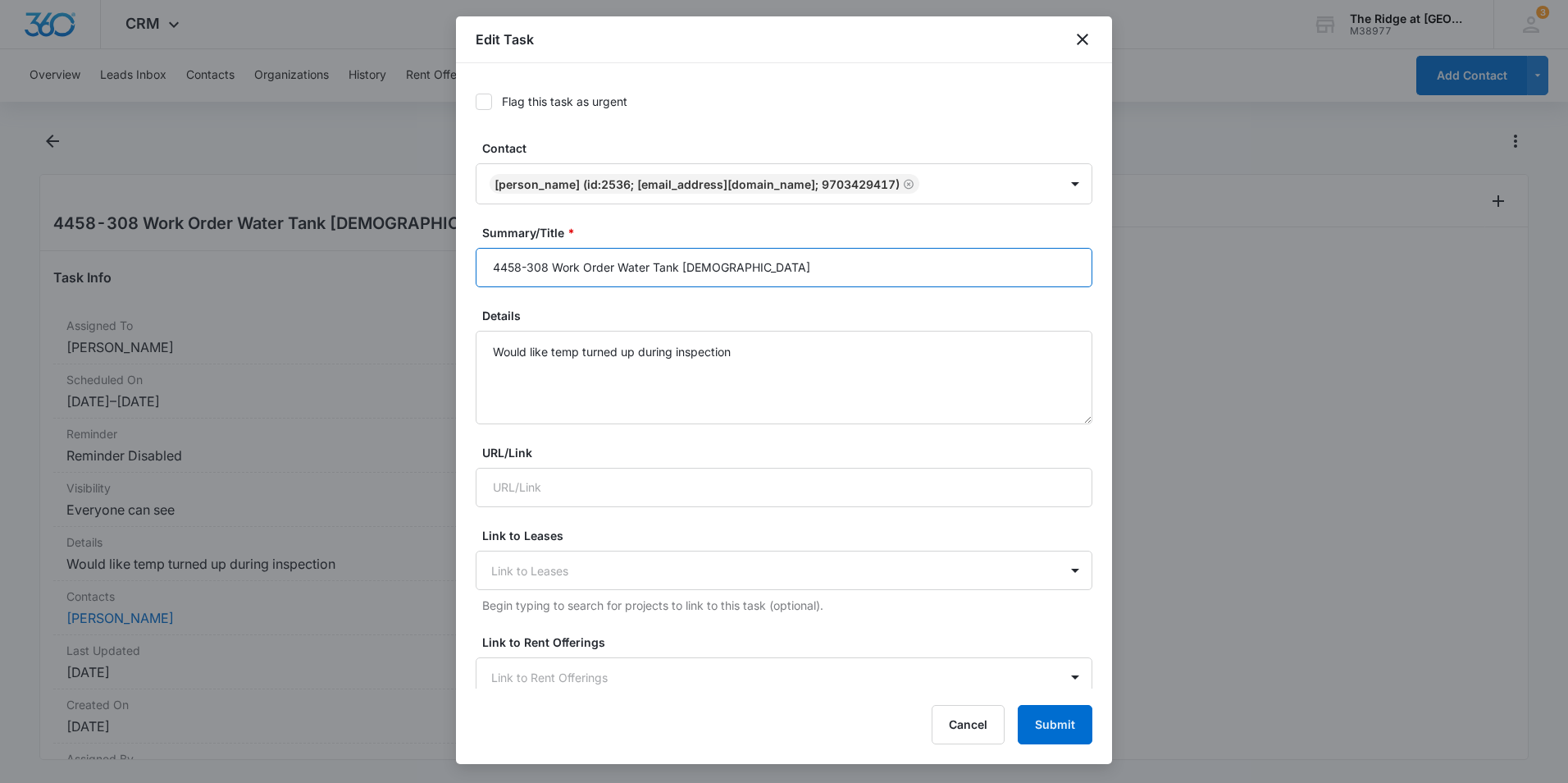
click at [551, 268] on input "4458-308 Work Order Water Tank [DEMOGRAPHIC_DATA]" at bounding box center [784, 268] width 616 height 39
click at [552, 269] on input "4458-308 Inspection Work Order Water Tank [DEMOGRAPHIC_DATA]" at bounding box center [784, 268] width 616 height 39
click at [676, 270] on input "4458-308 (Inspection Work Order Water Tank [DEMOGRAPHIC_DATA]" at bounding box center [784, 268] width 616 height 39
type input "4458-308 (Inspection Work Order) Water Tank [DEMOGRAPHIC_DATA]"
click at [1043, 723] on button "Submit" at bounding box center [1055, 724] width 74 height 39
